Goal: Task Accomplishment & Management: Use online tool/utility

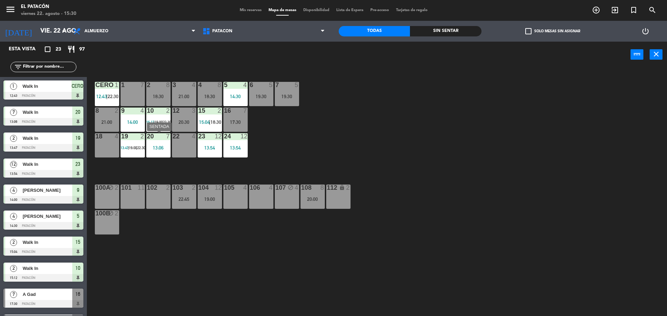
click at [158, 148] on div "13:06" at bounding box center [158, 148] width 24 height 5
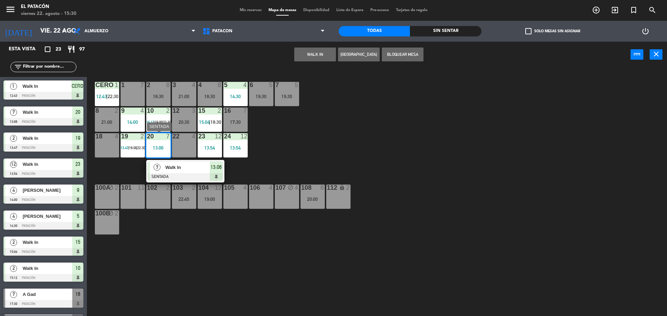
click at [186, 166] on span "Walk In" at bounding box center [187, 167] width 44 height 7
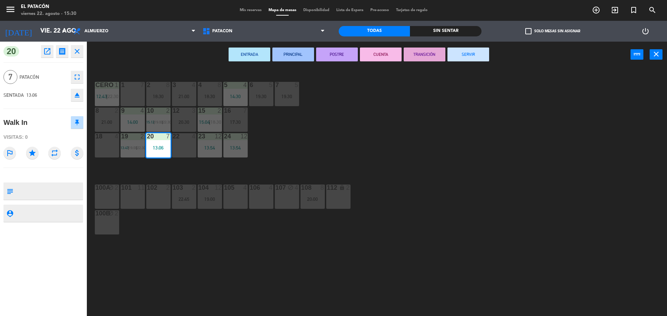
click at [473, 53] on button "SERVIR" at bounding box center [468, 55] width 42 height 14
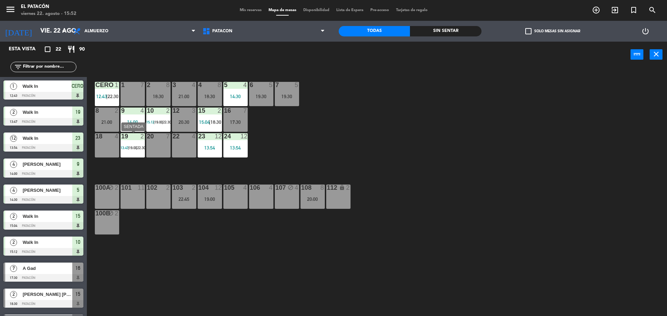
click at [122, 150] on span "13:47" at bounding box center [125, 148] width 8 height 4
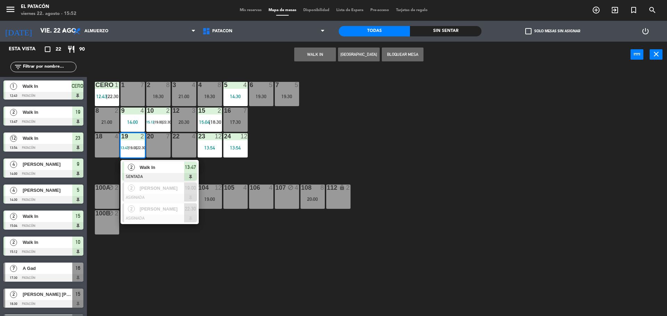
click at [146, 169] on span "Walk In" at bounding box center [162, 167] width 44 height 7
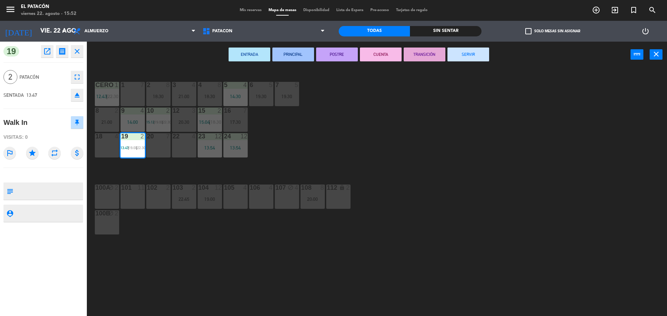
click at [462, 54] on button "SERVIR" at bounding box center [468, 55] width 42 height 14
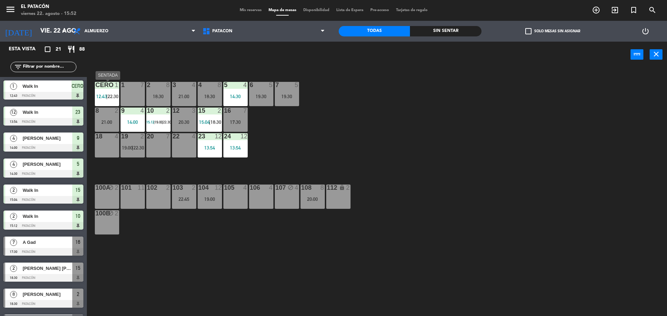
click at [97, 97] on span "12:43" at bounding box center [101, 97] width 11 height 6
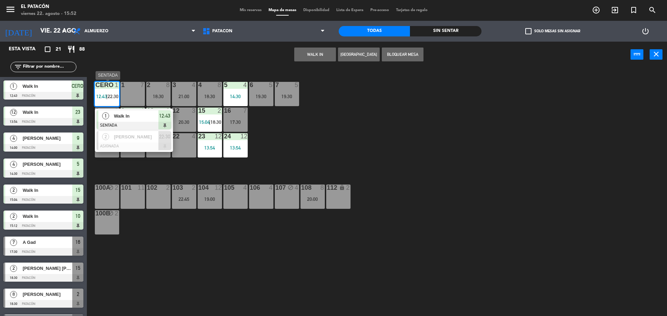
click at [125, 115] on span "Walk In" at bounding box center [136, 116] width 44 height 7
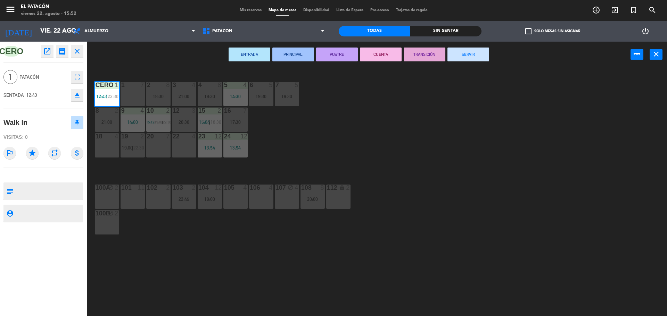
click at [469, 56] on button "SERVIR" at bounding box center [468, 55] width 42 height 14
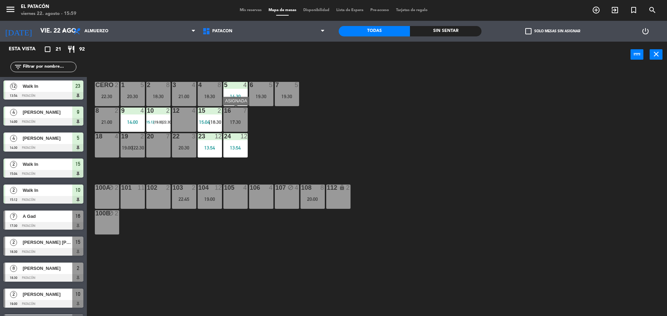
click at [239, 121] on div "17:30" at bounding box center [235, 122] width 24 height 5
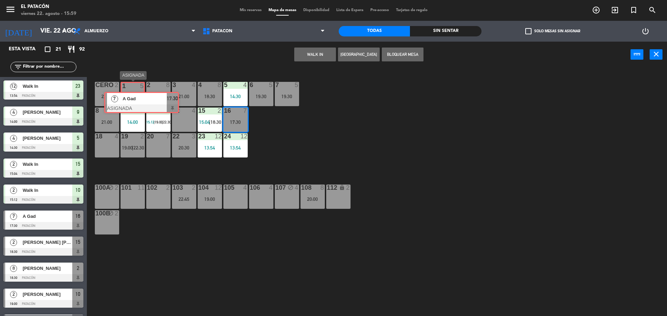
drag, startPoint x: 252, startPoint y: 142, endPoint x: 130, endPoint y: 103, distance: 128.7
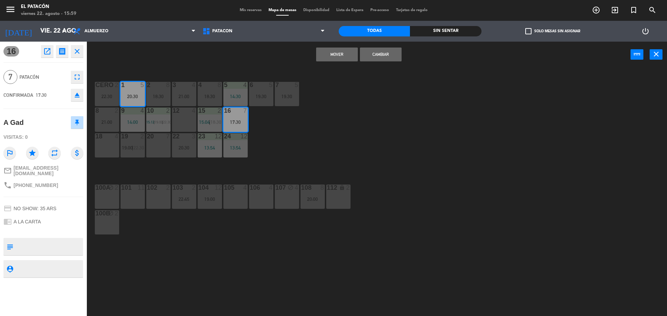
click at [338, 53] on button "Mover" at bounding box center [337, 55] width 42 height 14
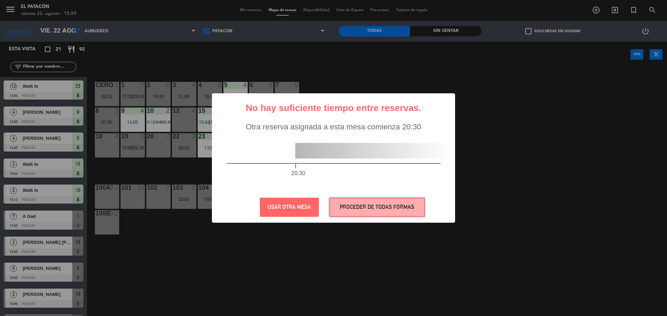
click at [361, 210] on button "PROCEDER DE TODAS FORMAS" at bounding box center [376, 207] width 95 height 19
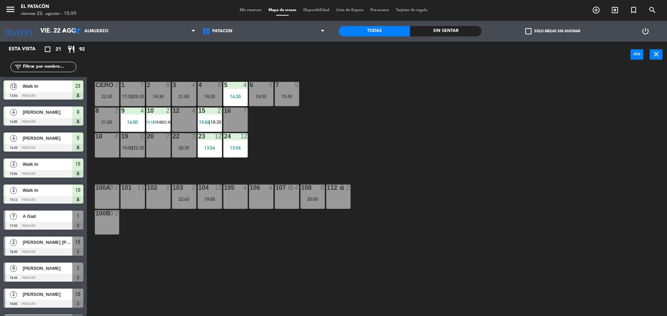
click at [236, 120] on div "16 7" at bounding box center [235, 120] width 24 height 24
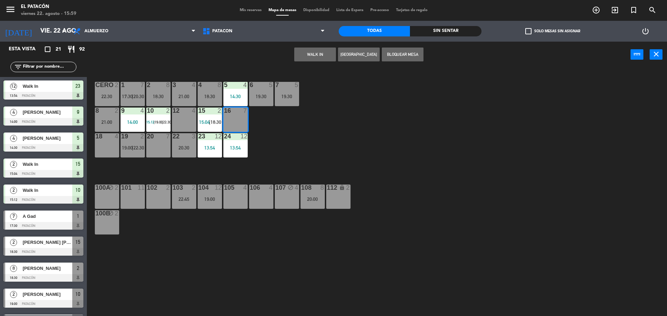
click at [313, 53] on button "WALK IN" at bounding box center [315, 55] width 42 height 14
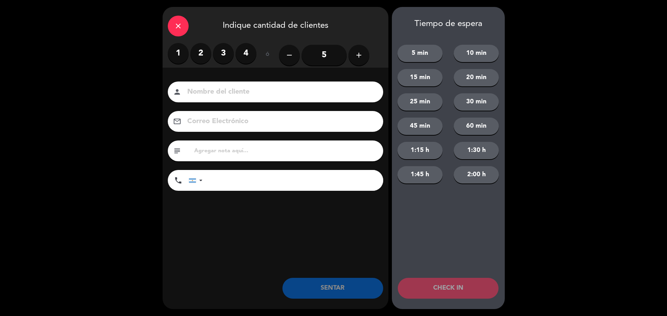
click at [330, 54] on input "5" at bounding box center [323, 55] width 45 height 21
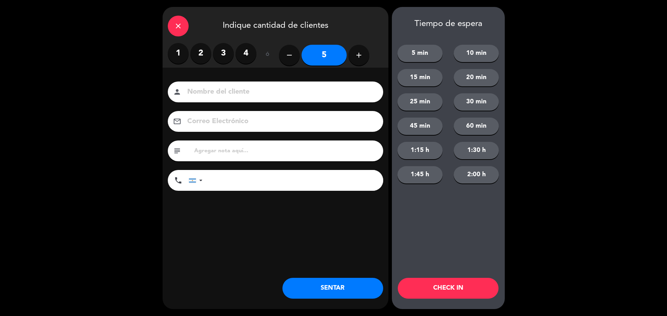
click at [339, 290] on button "SENTAR" at bounding box center [332, 288] width 101 height 21
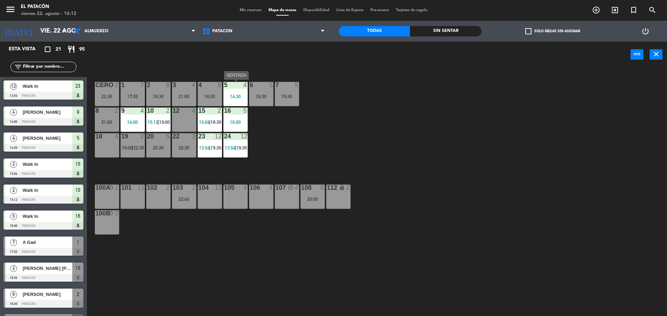
click at [234, 95] on div "14:30" at bounding box center [235, 96] width 24 height 5
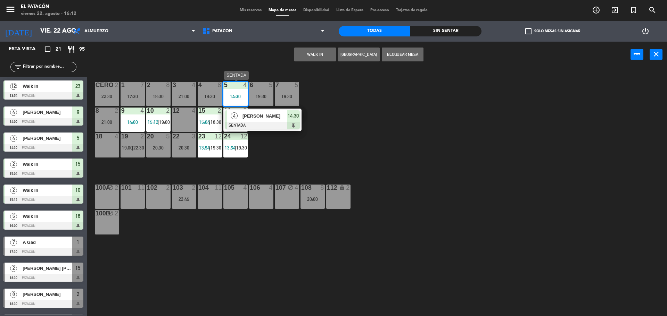
click at [253, 117] on span "[PERSON_NAME]" at bounding box center [264, 116] width 44 height 7
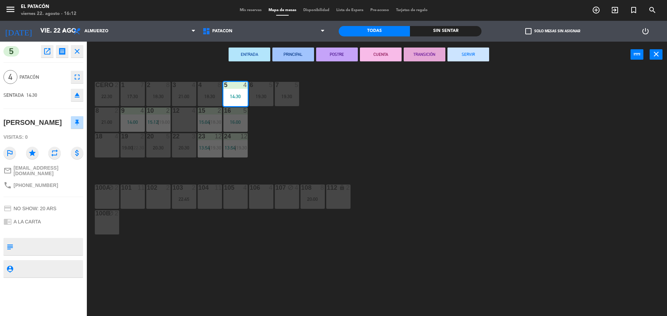
click at [465, 58] on button "SERVIR" at bounding box center [468, 55] width 42 height 14
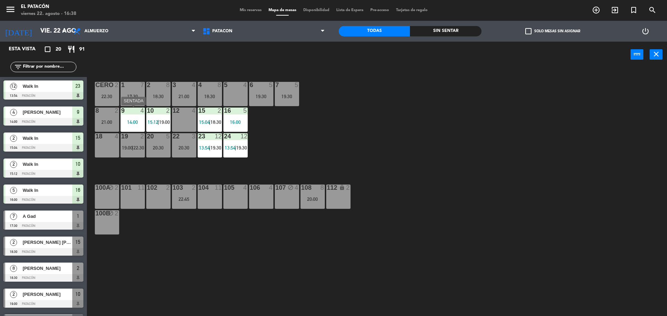
click at [133, 122] on div "14:00" at bounding box center [133, 122] width 24 height 5
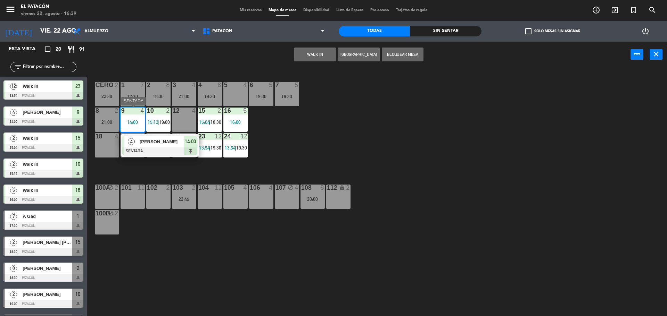
click at [167, 143] on span "[PERSON_NAME]" at bounding box center [162, 141] width 44 height 7
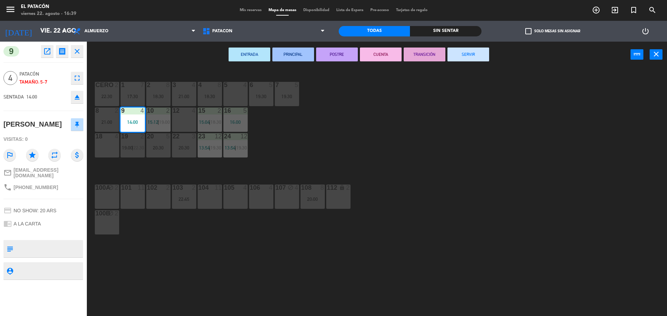
click at [464, 57] on button "SERVIR" at bounding box center [468, 55] width 42 height 14
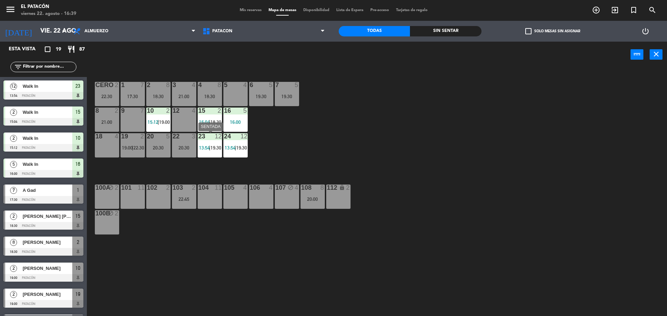
click at [205, 147] on span "13:54" at bounding box center [204, 148] width 11 height 6
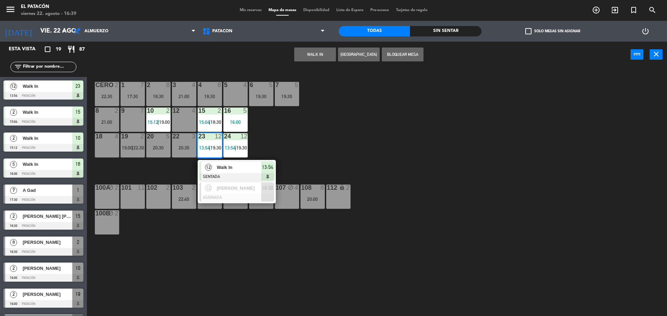
drag, startPoint x: 223, startPoint y: 167, endPoint x: 244, endPoint y: 163, distance: 21.2
click at [223, 167] on div "12 Walk In SENTADA 13:54" at bounding box center [236, 171] width 89 height 23
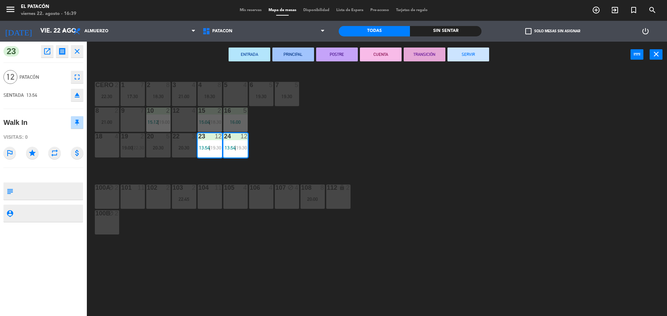
click at [464, 56] on button "SERVIR" at bounding box center [468, 55] width 42 height 14
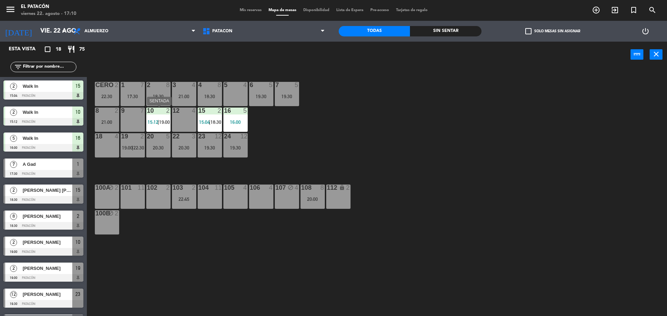
click at [152, 123] on span "15:12" at bounding box center [153, 122] width 11 height 6
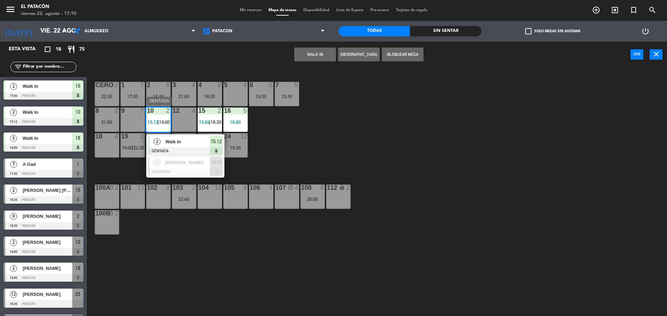
click at [182, 142] on span "Walk In" at bounding box center [187, 141] width 44 height 7
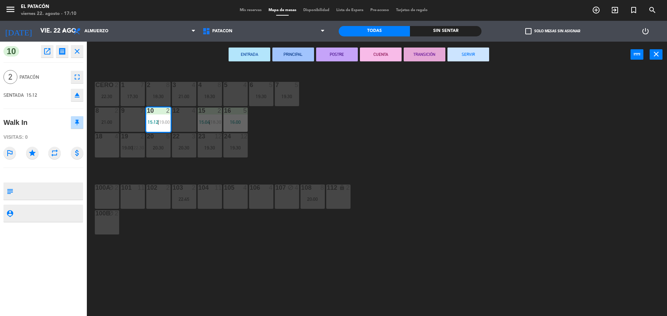
click at [473, 51] on button "SERVIR" at bounding box center [468, 55] width 42 height 14
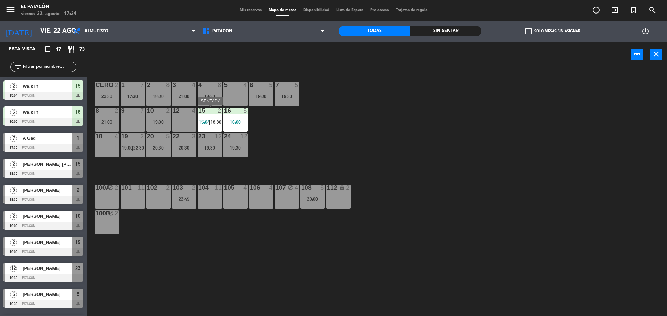
click at [203, 123] on span "15:04" at bounding box center [204, 122] width 11 height 6
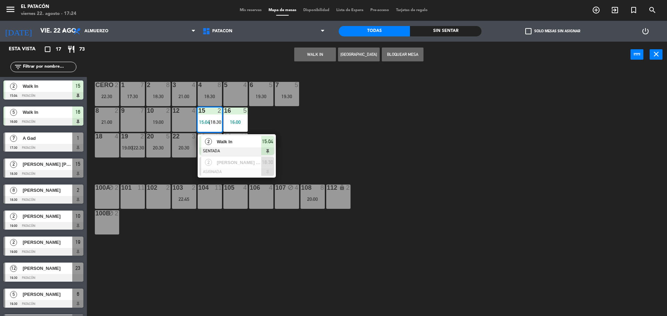
click at [216, 139] on div "Walk In" at bounding box center [238, 141] width 45 height 11
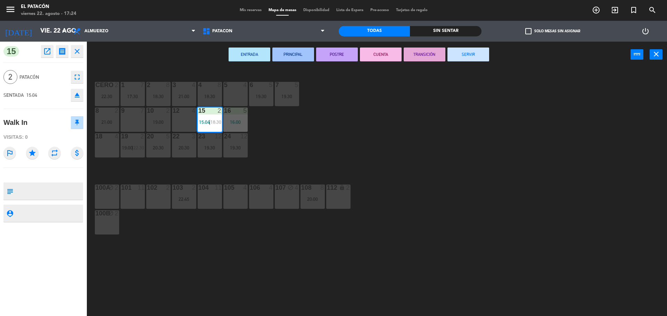
click at [473, 52] on button "SERVIR" at bounding box center [468, 55] width 42 height 14
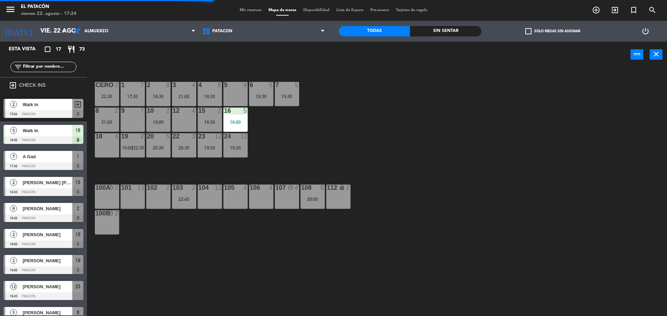
click at [234, 121] on div "16:00" at bounding box center [235, 122] width 24 height 5
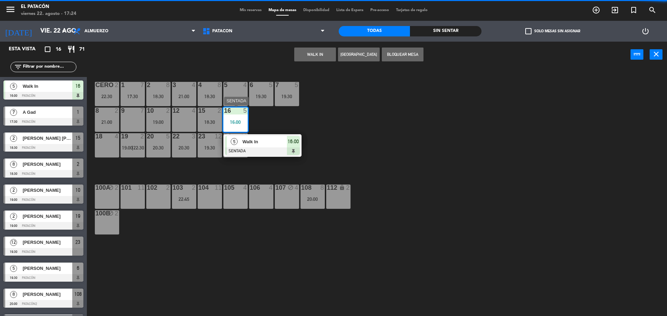
click at [272, 141] on span "Walk In" at bounding box center [264, 141] width 44 height 7
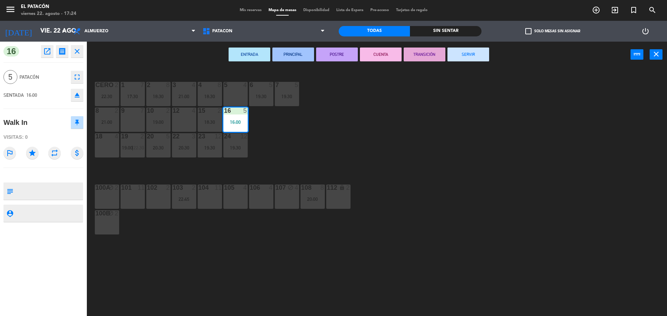
click at [462, 55] on button "SERVIR" at bounding box center [468, 55] width 42 height 14
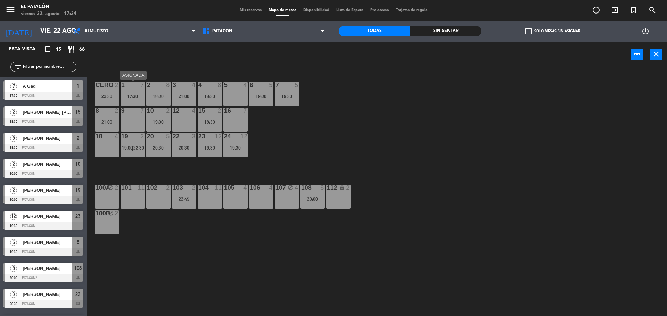
click at [130, 96] on div "17:30" at bounding box center [133, 96] width 24 height 5
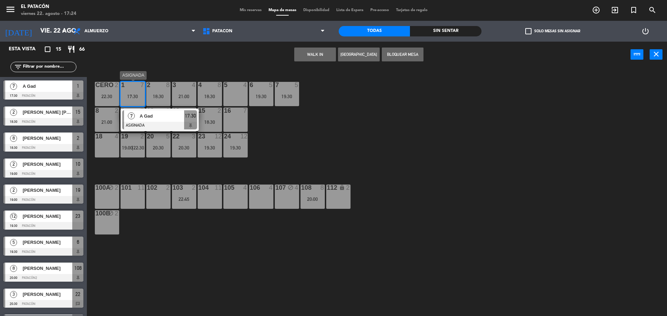
click at [146, 114] on span "A Gad" at bounding box center [162, 116] width 44 height 7
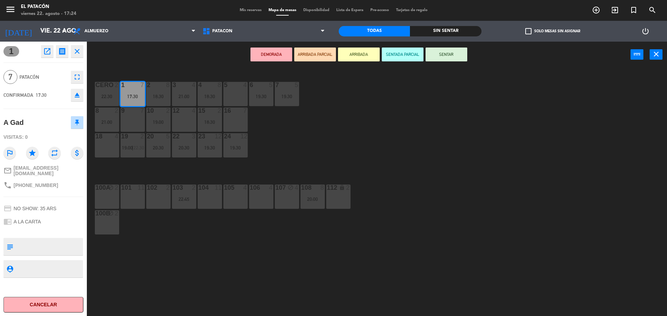
click at [320, 129] on div "1 7 17:30 2 8 18:30 3 4 21:00 4 8 18:30 5 4 6 5 19:30 7 5 19:30 CERO 2 22:30 8 …" at bounding box center [379, 193] width 573 height 249
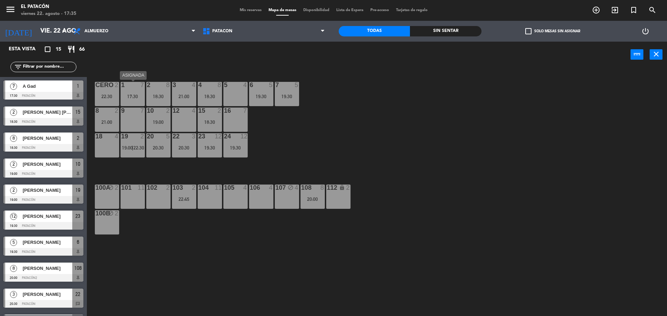
click at [131, 96] on div "17:30" at bounding box center [133, 96] width 24 height 5
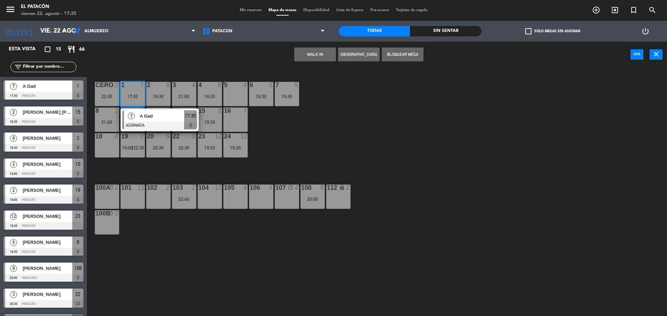
click at [156, 116] on span "A Gad" at bounding box center [162, 116] width 44 height 7
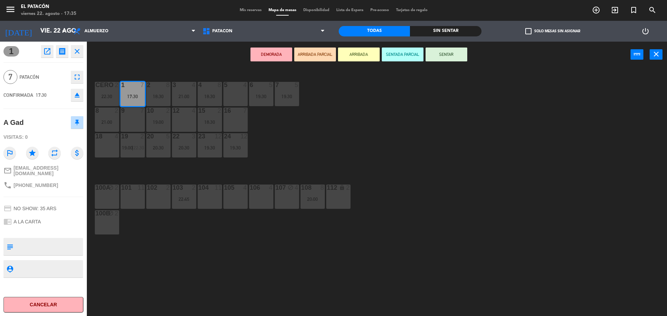
click at [470, 53] on div "DEMORADA ARRIBADA PARCIAL ARRIBADA SENTADA PARCIAL SENTAR power_input close" at bounding box center [358, 55] width 543 height 26
click at [465, 56] on button "SENTAR" at bounding box center [446, 55] width 42 height 14
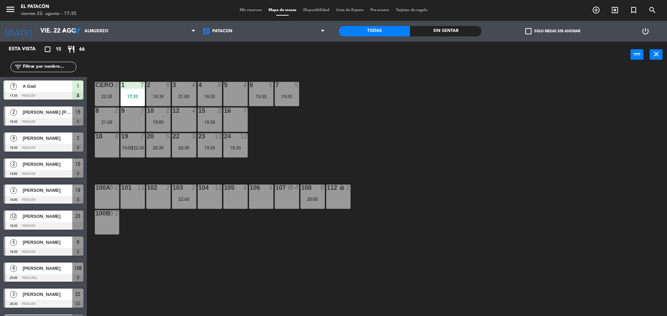
click at [448, 98] on div "1 7 17:35 2 8 18:30 3 4 21:00 4 8 18:30 5 4 6 5 19:30 7 5 19:30 CERO 2 22:30 8 …" at bounding box center [379, 193] width 573 height 249
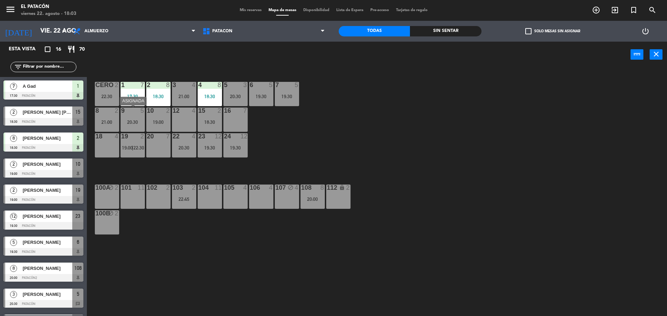
click at [131, 122] on div "20:30" at bounding box center [133, 122] width 24 height 5
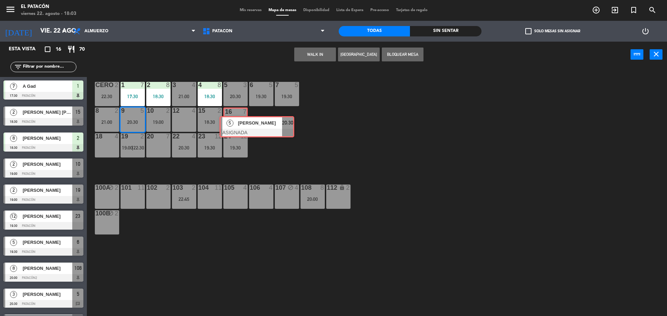
drag, startPoint x: 144, startPoint y: 143, endPoint x: 241, endPoint y: 123, distance: 99.2
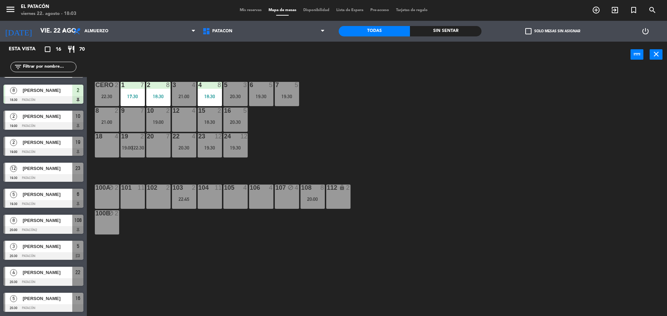
click at [142, 118] on div "9 7" at bounding box center [133, 120] width 24 height 24
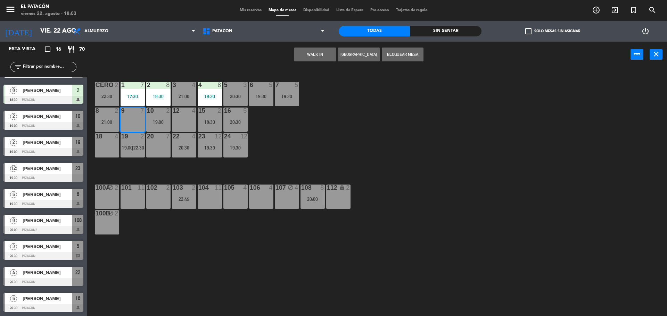
click at [307, 58] on button "WALK IN" at bounding box center [315, 55] width 42 height 14
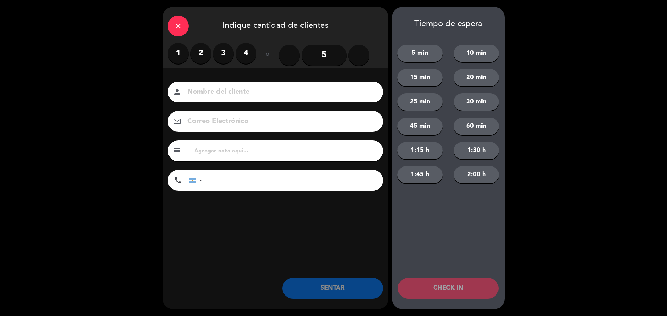
click at [359, 55] on icon "add" at bounding box center [359, 55] width 8 height 8
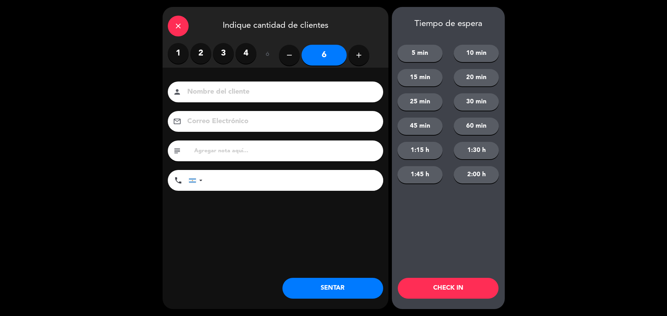
click at [340, 286] on button "SENTAR" at bounding box center [332, 288] width 101 height 21
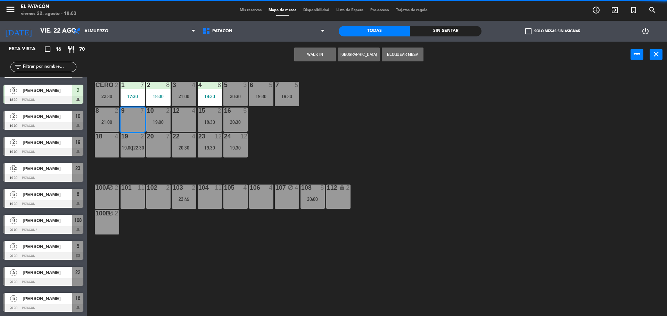
scroll to position [0, 0]
